Goal: Task Accomplishment & Management: Use online tool/utility

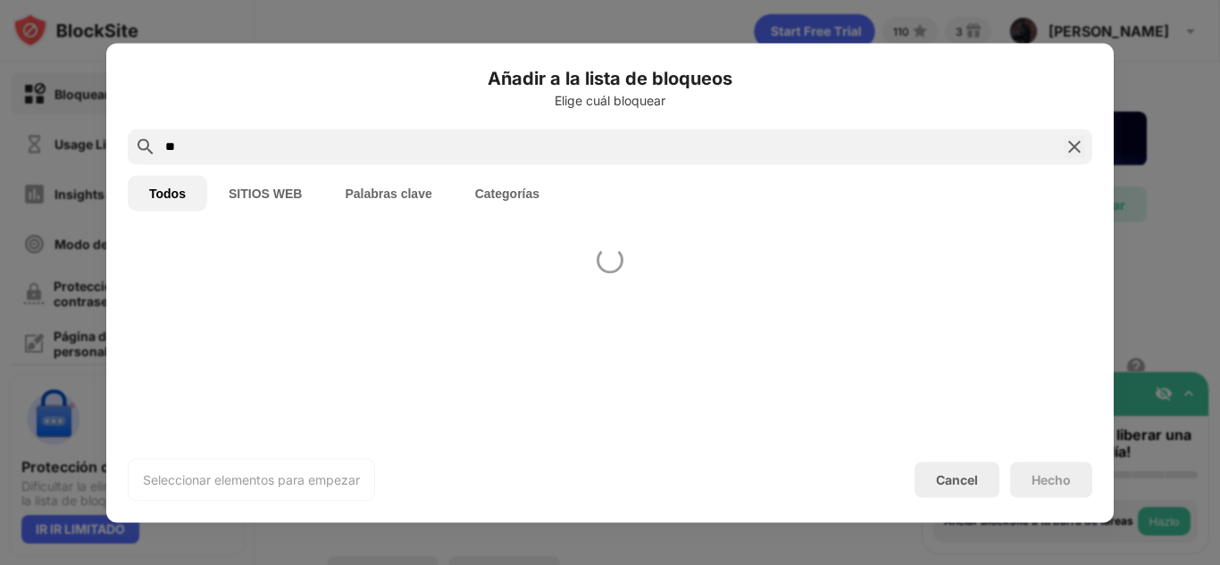
scroll to position [158, 0]
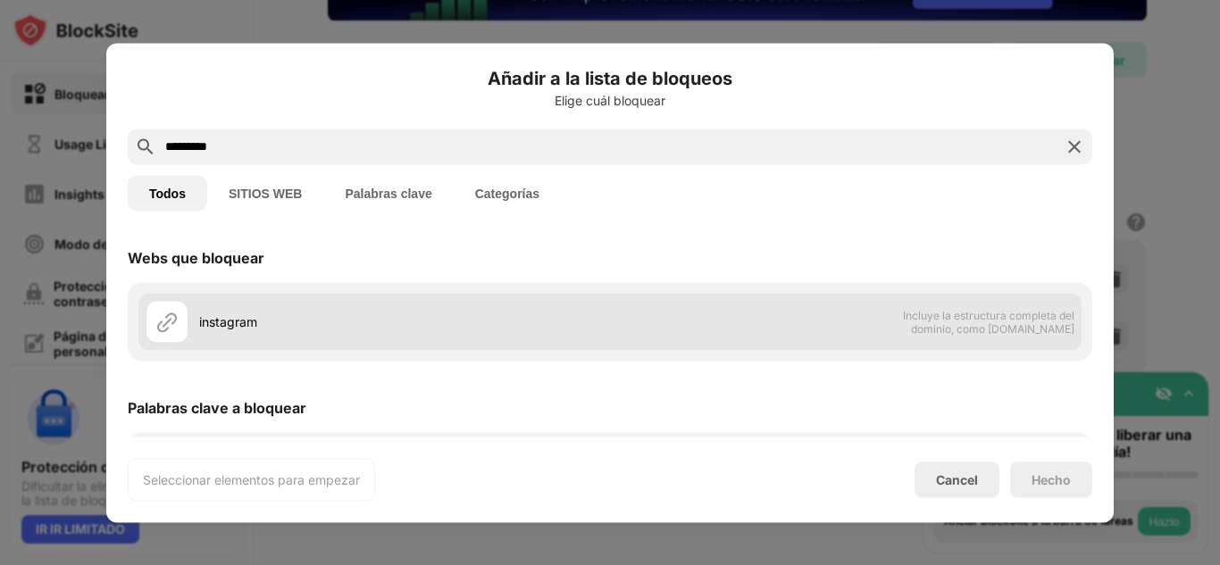
type input "*********"
click at [780, 323] on div "instagram Incluye la estructura completa del dominio, como [DOMAIN_NAME]" at bounding box center [609, 321] width 943 height 57
click at [686, 295] on div "instagram Incluye la estructura completa del dominio, como [DOMAIN_NAME]" at bounding box center [609, 321] width 943 height 57
click at [272, 301] on div "instagram" at bounding box center [378, 321] width 464 height 43
click at [215, 337] on div "instagram" at bounding box center [378, 321] width 464 height 43
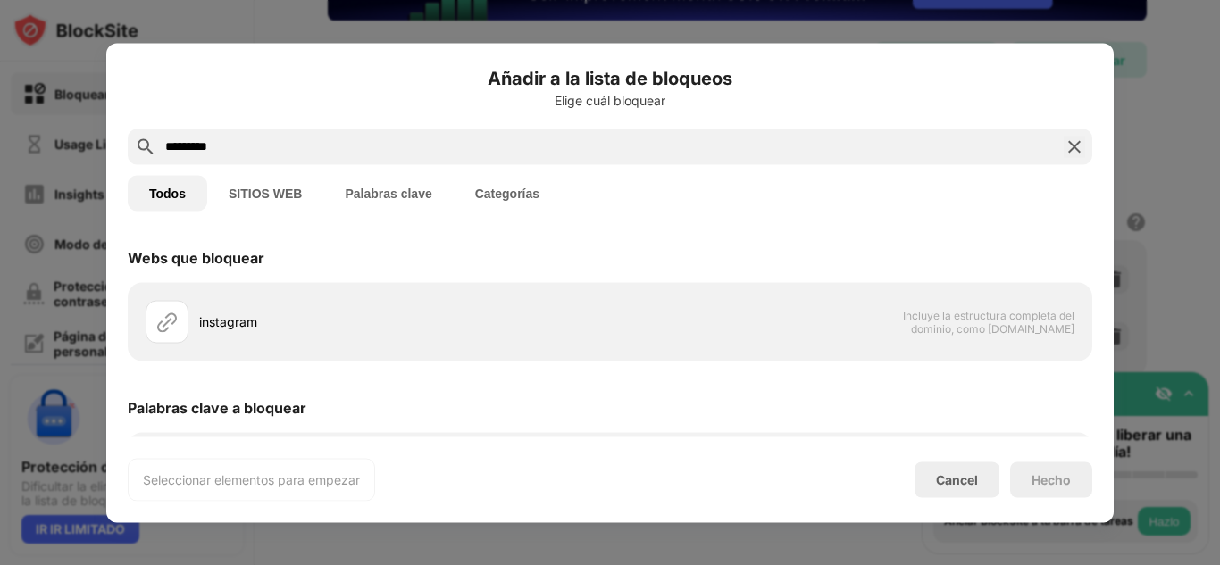
click at [83, 259] on div at bounding box center [610, 282] width 1220 height 565
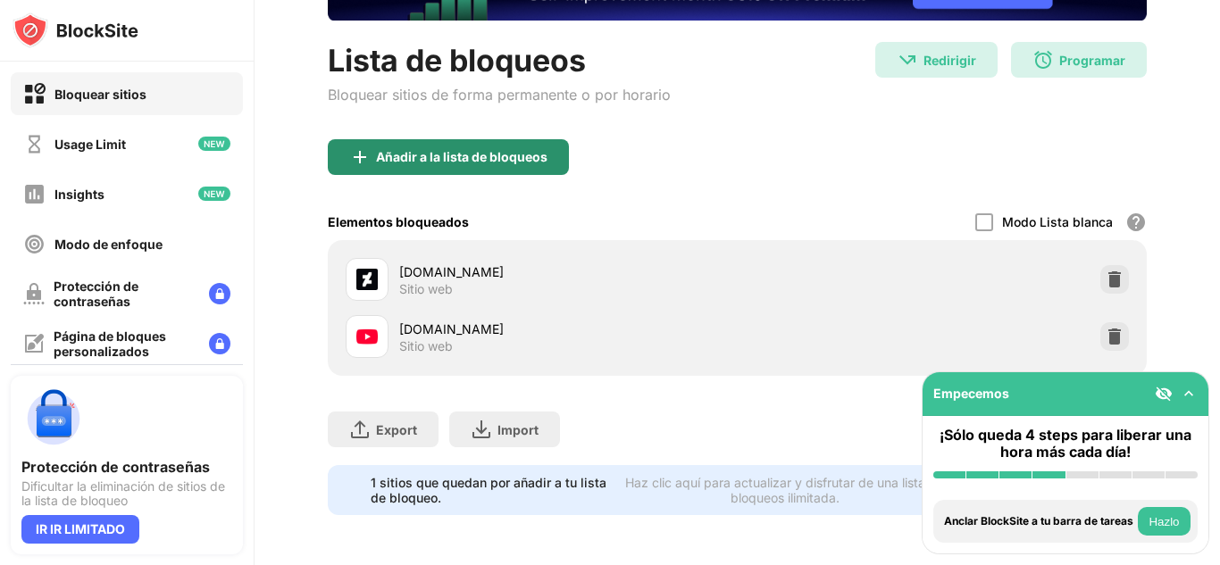
click at [468, 150] on div "Añadir a la lista de bloqueos" at bounding box center [461, 157] width 171 height 14
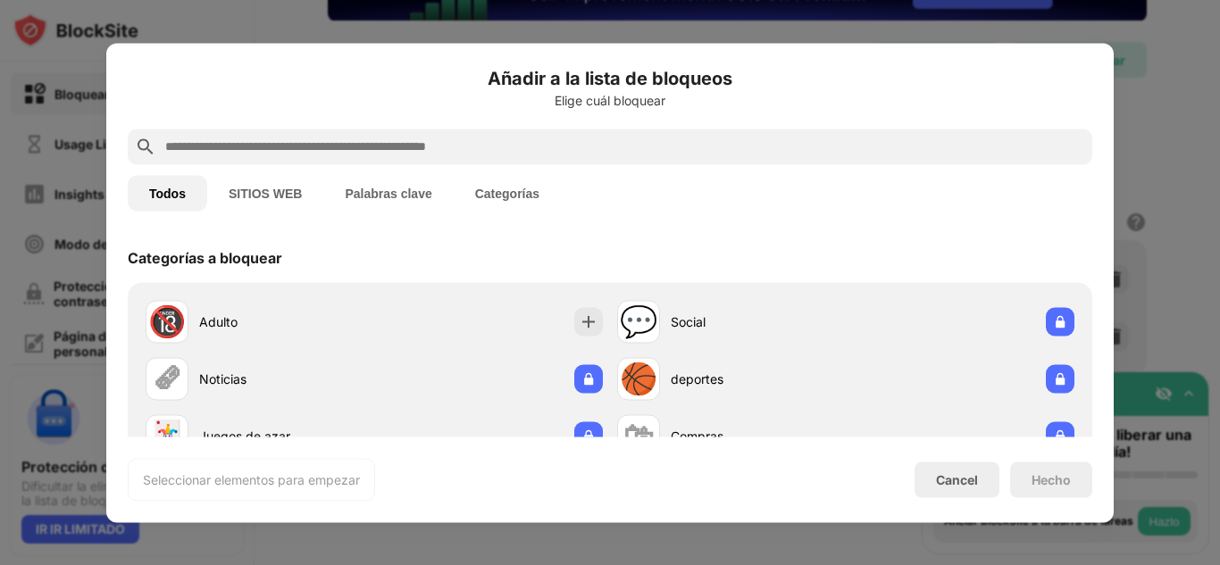
click at [516, 148] on input "text" at bounding box center [623, 146] width 921 height 21
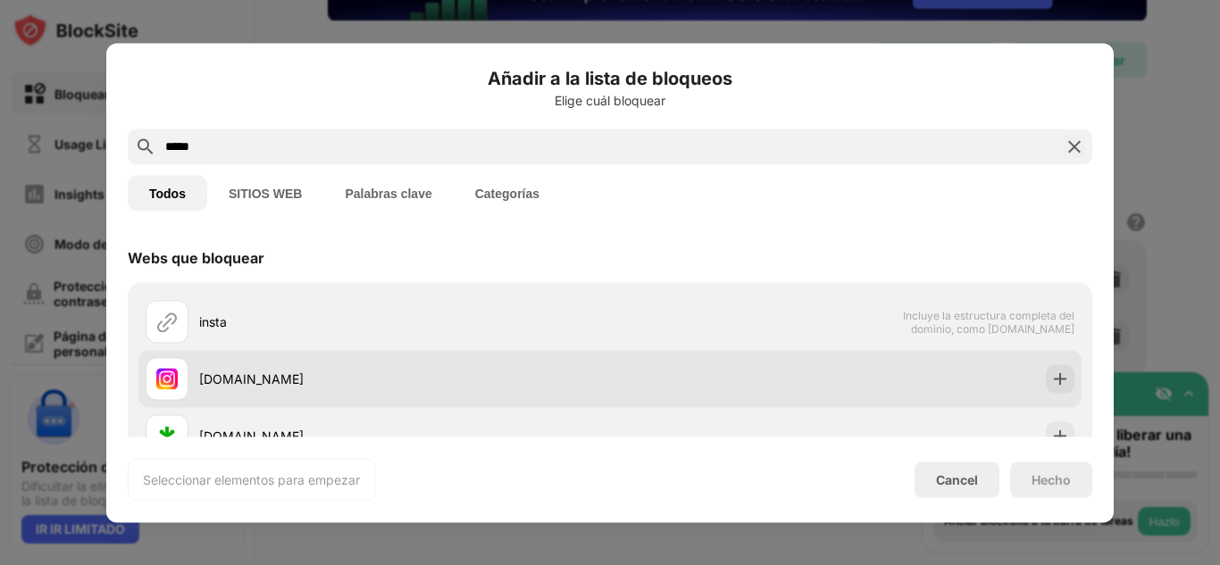
type input "*****"
click at [347, 371] on div "[DOMAIN_NAME]" at bounding box center [404, 379] width 411 height 19
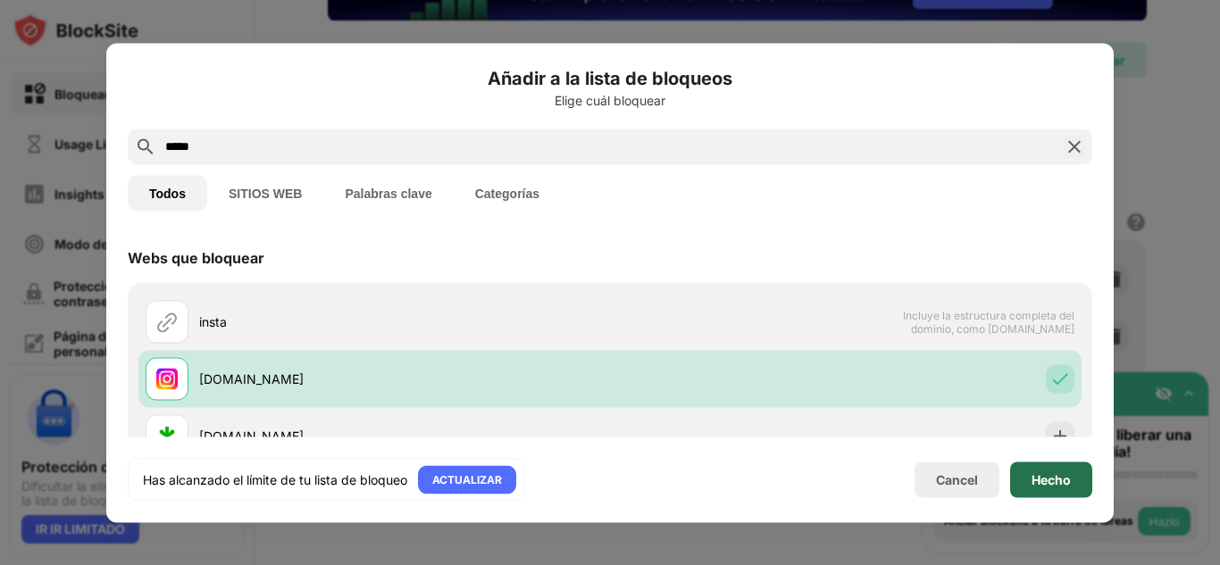
click at [1050, 483] on div "Hecho" at bounding box center [1050, 479] width 39 height 14
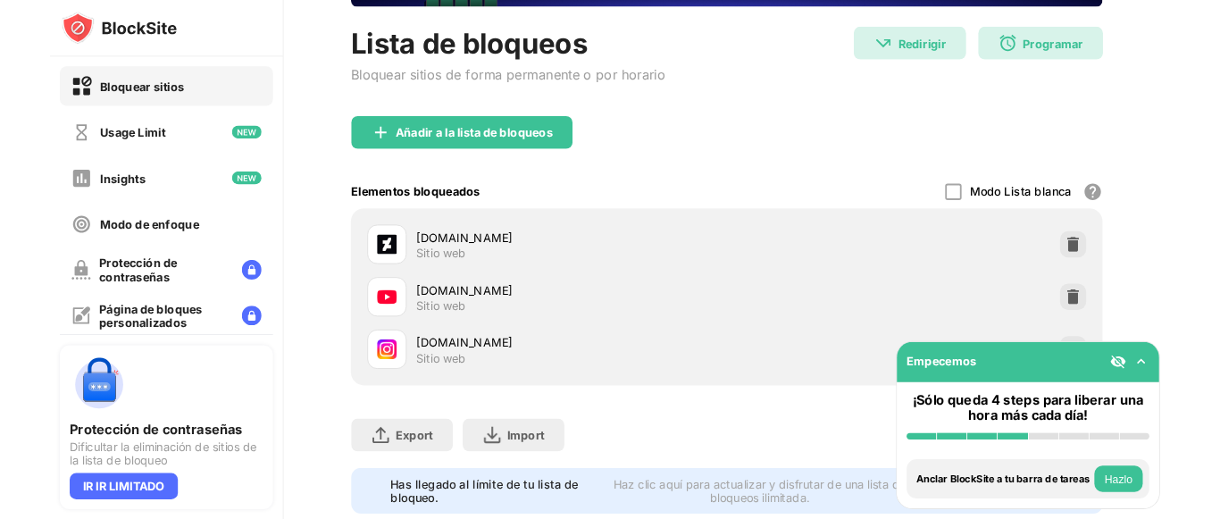
scroll to position [215, 0]
